Goal: Task Accomplishment & Management: Use online tool/utility

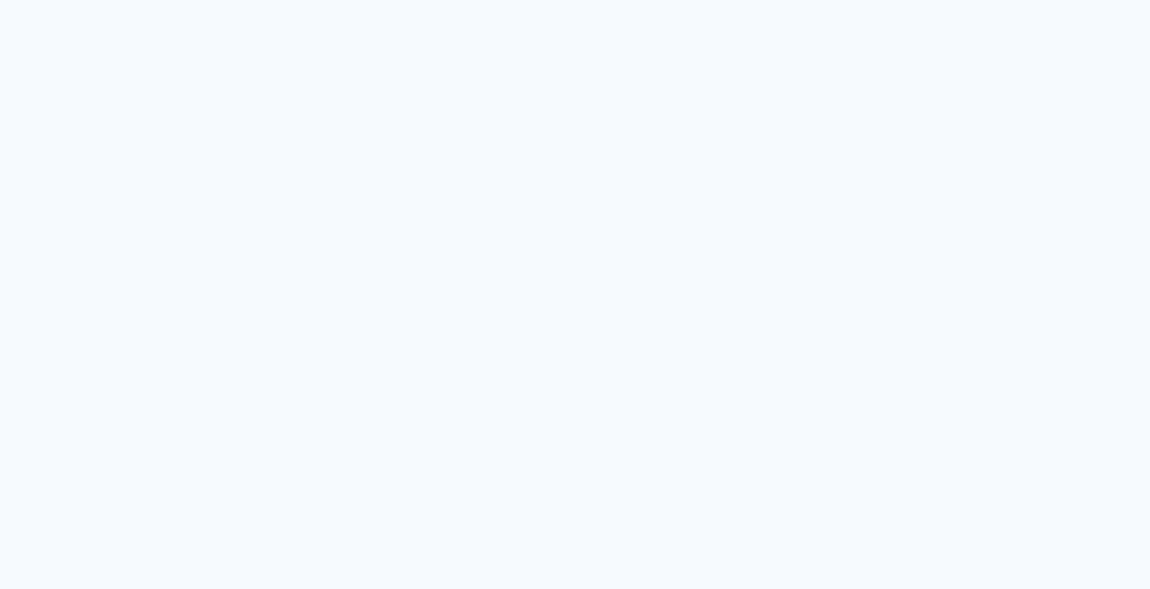
type input "Todas as fotos"
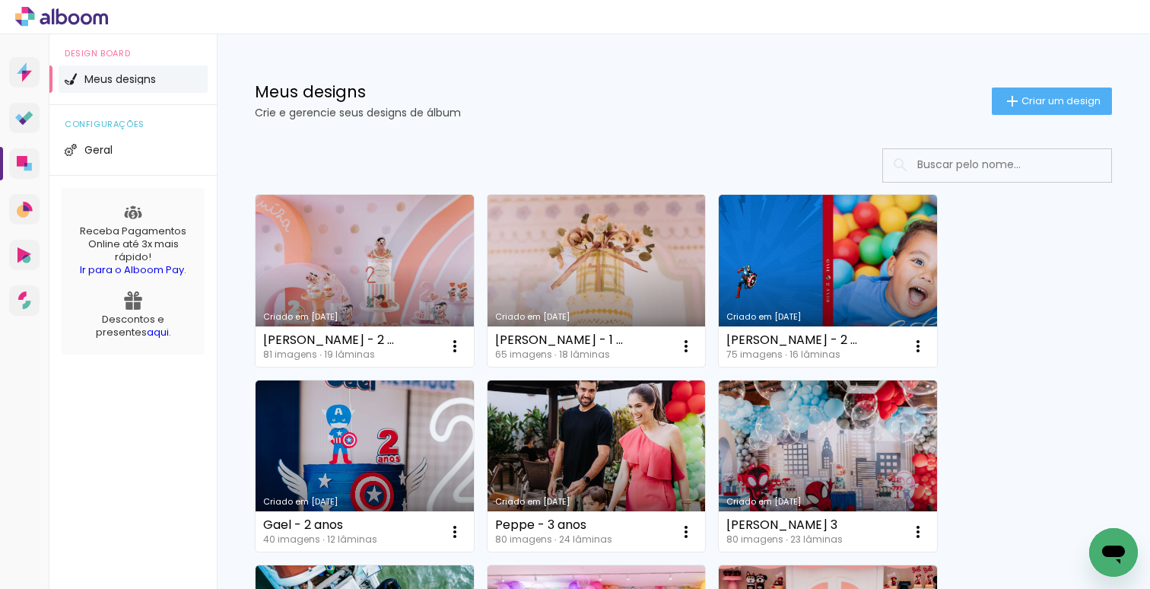
click at [591, 277] on link "Criado em [DATE]" at bounding box center [597, 281] width 218 height 172
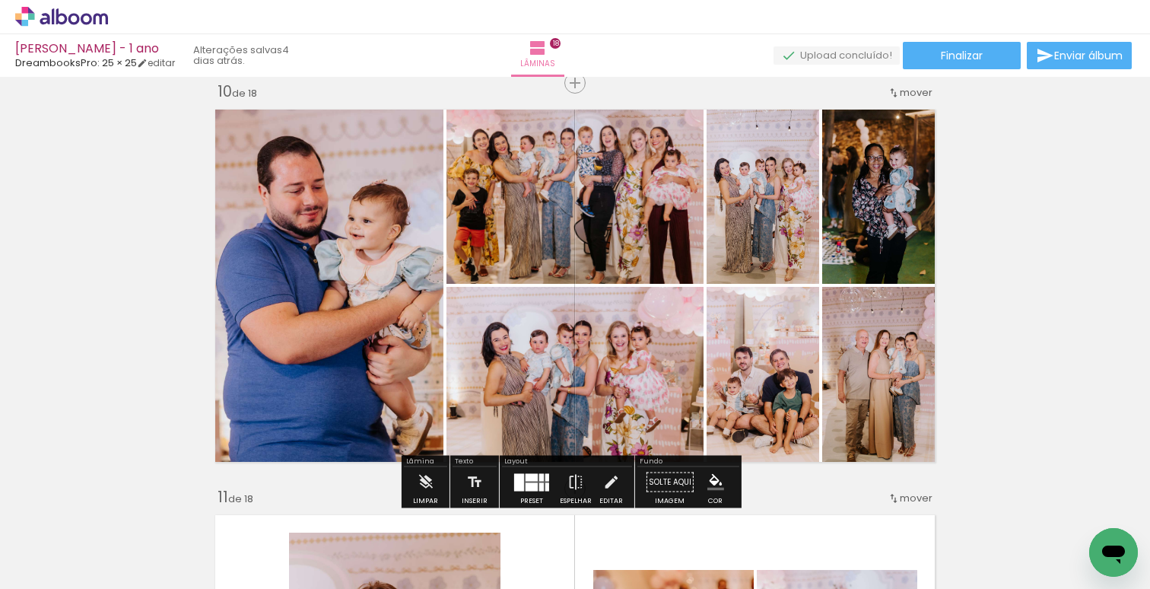
scroll to position [3671, 0]
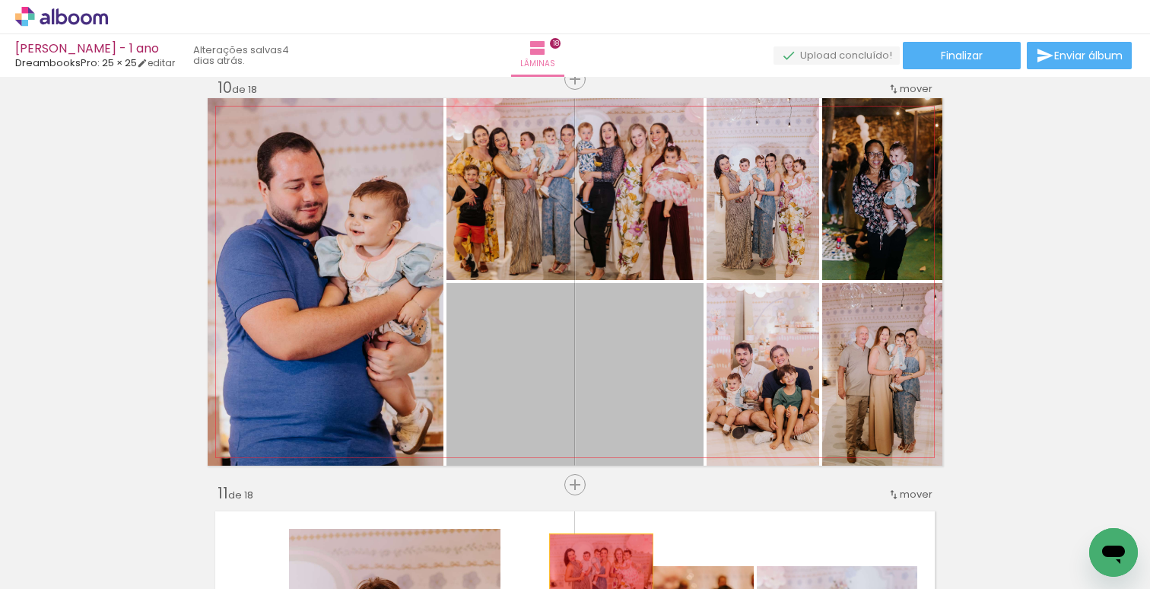
drag, startPoint x: 630, startPoint y: 361, endPoint x: 593, endPoint y: 572, distance: 214.6
click at [596, 571] on quentale-workspace at bounding box center [575, 294] width 1150 height 589
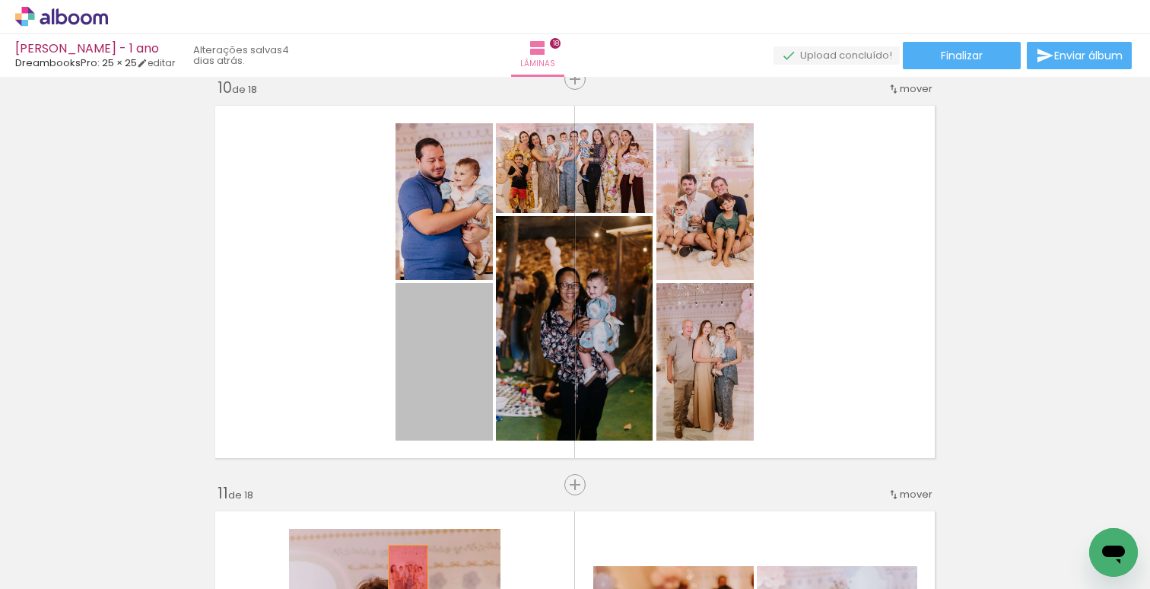
drag, startPoint x: 432, startPoint y: 372, endPoint x: 400, endPoint y: 590, distance: 220.6
click at [400, 588] on html "link( href="../../bower_components/polymer/polymer.html" rel="import" ) picture…" at bounding box center [575, 294] width 1150 height 589
drag, startPoint x: 450, startPoint y: 374, endPoint x: 478, endPoint y: 529, distance: 157.6
click at [446, 522] on quentale-workspace at bounding box center [575, 294] width 1150 height 589
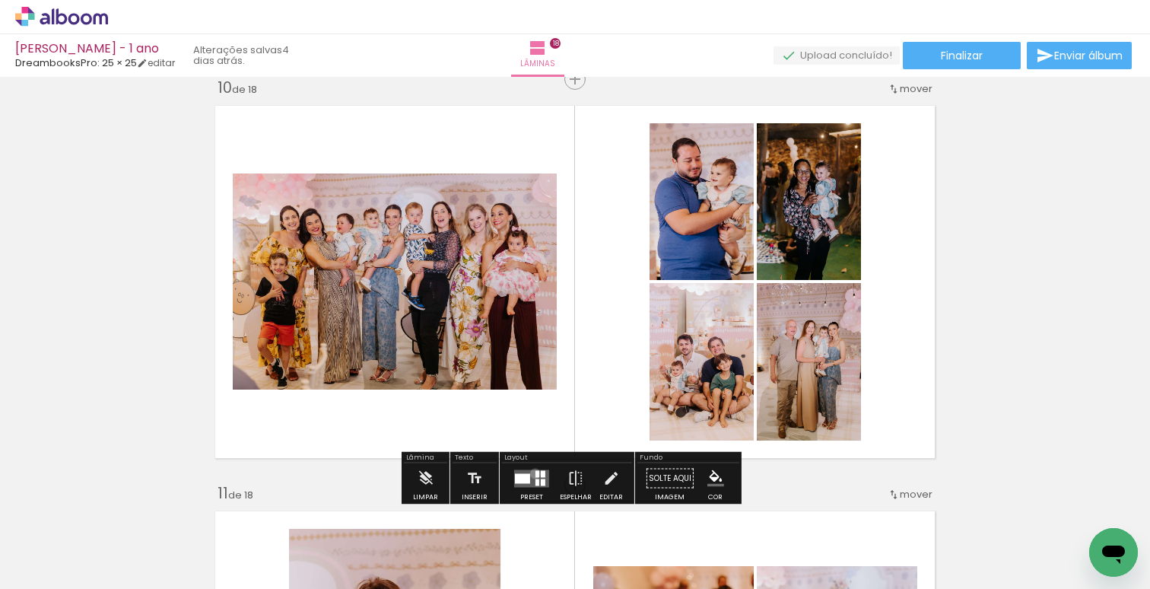
click at [535, 473] on div at bounding box center [537, 473] width 4 height 7
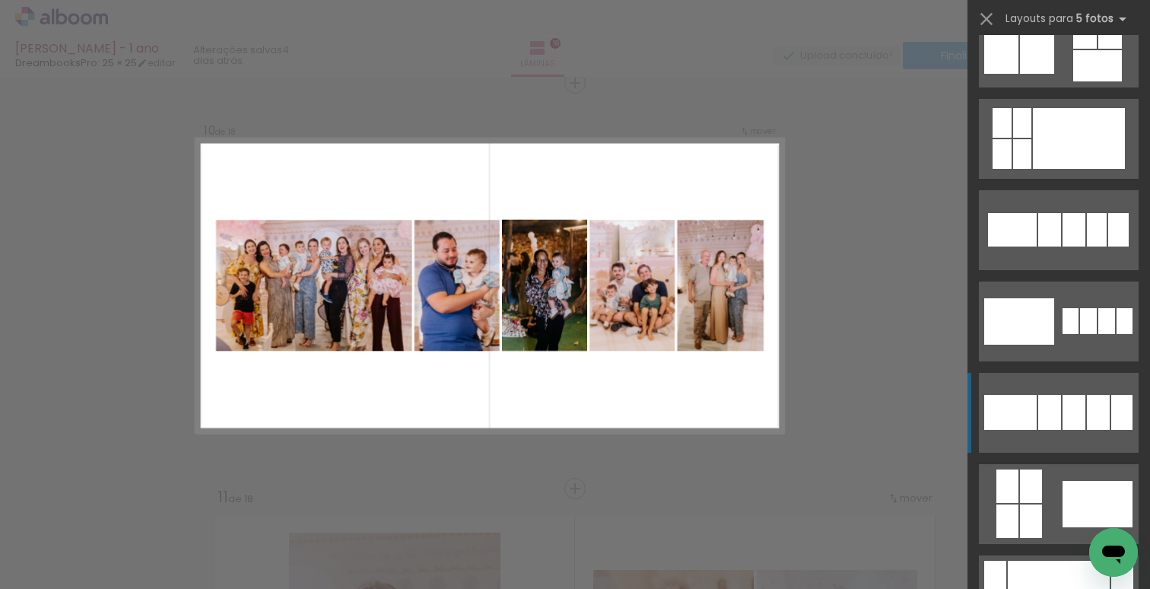
scroll to position [999, 0]
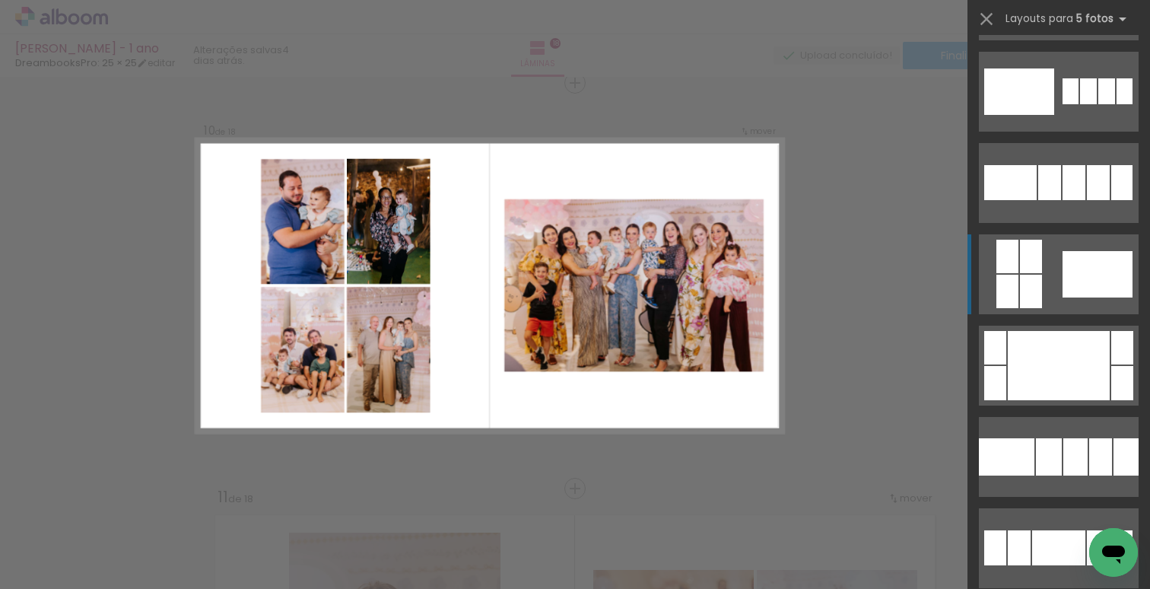
click at [1063, 271] on div at bounding box center [1098, 274] width 70 height 46
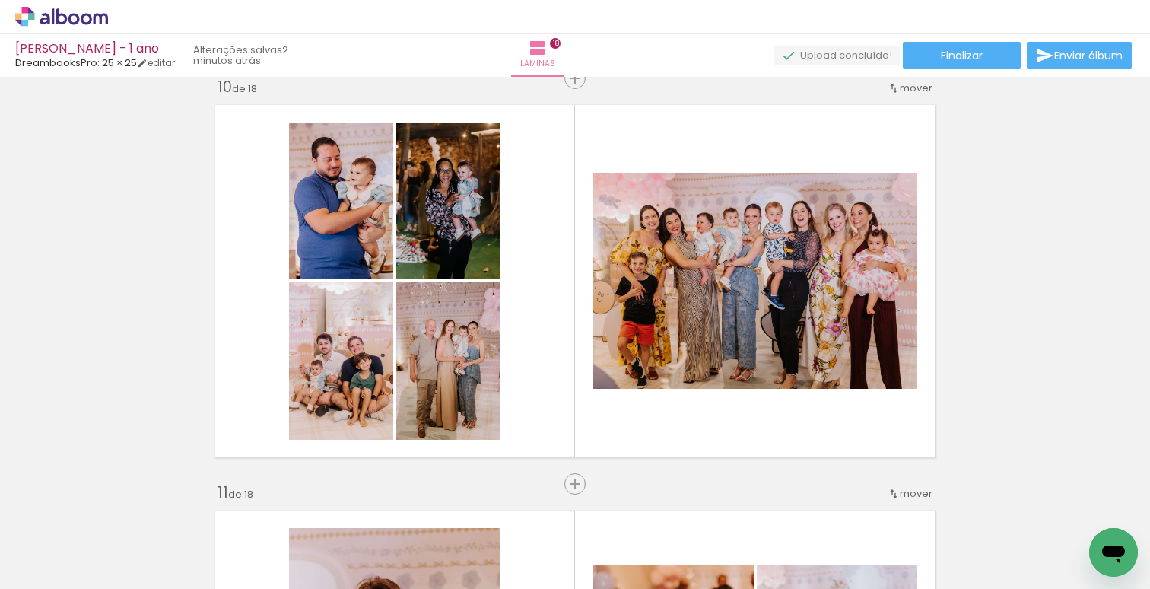
scroll to position [3674, 0]
